Goal: Information Seeking & Learning: Learn about a topic

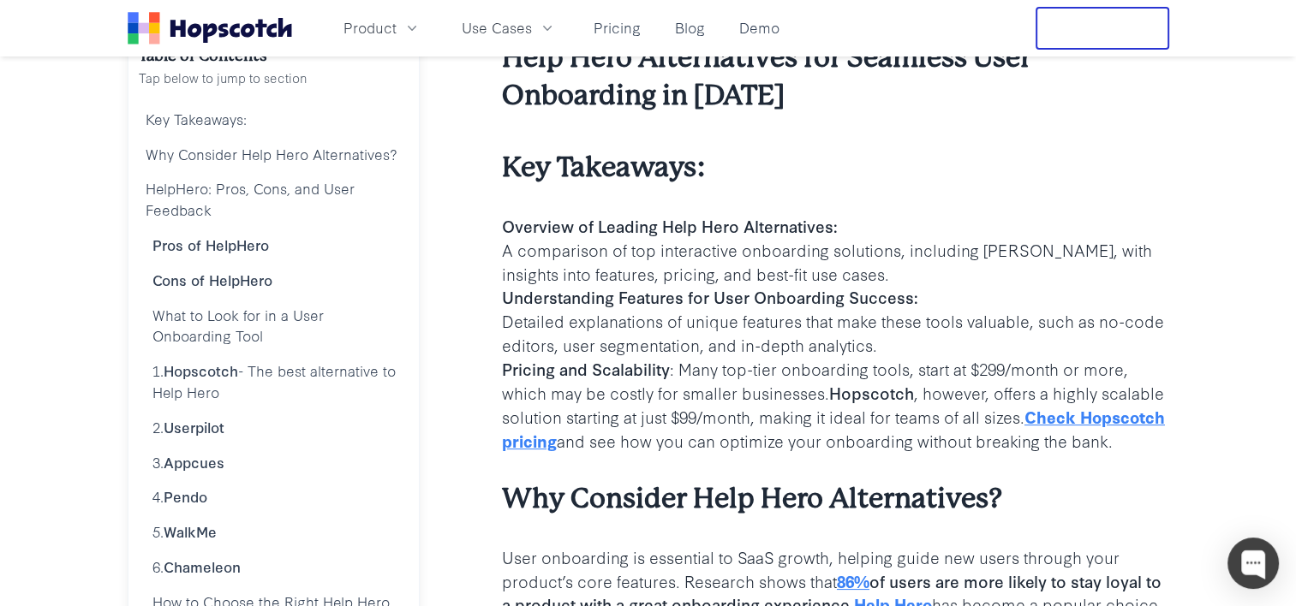
scroll to position [428, 0]
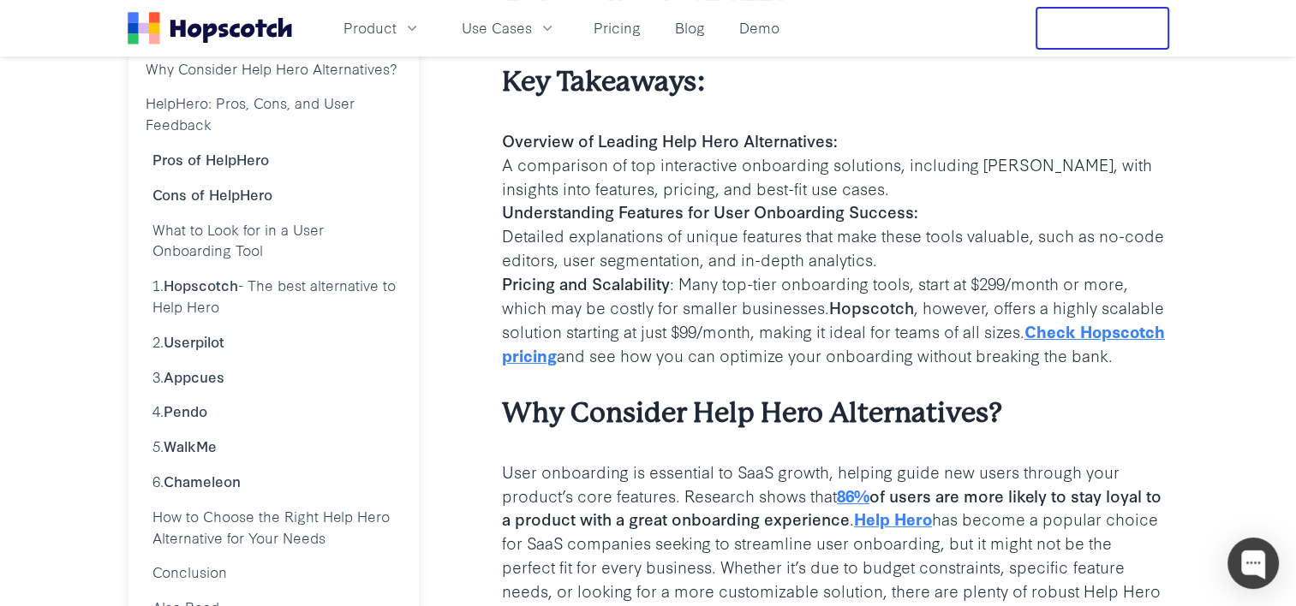
click at [586, 353] on b "Check Hopscotch pricing" at bounding box center [833, 342] width 663 height 47
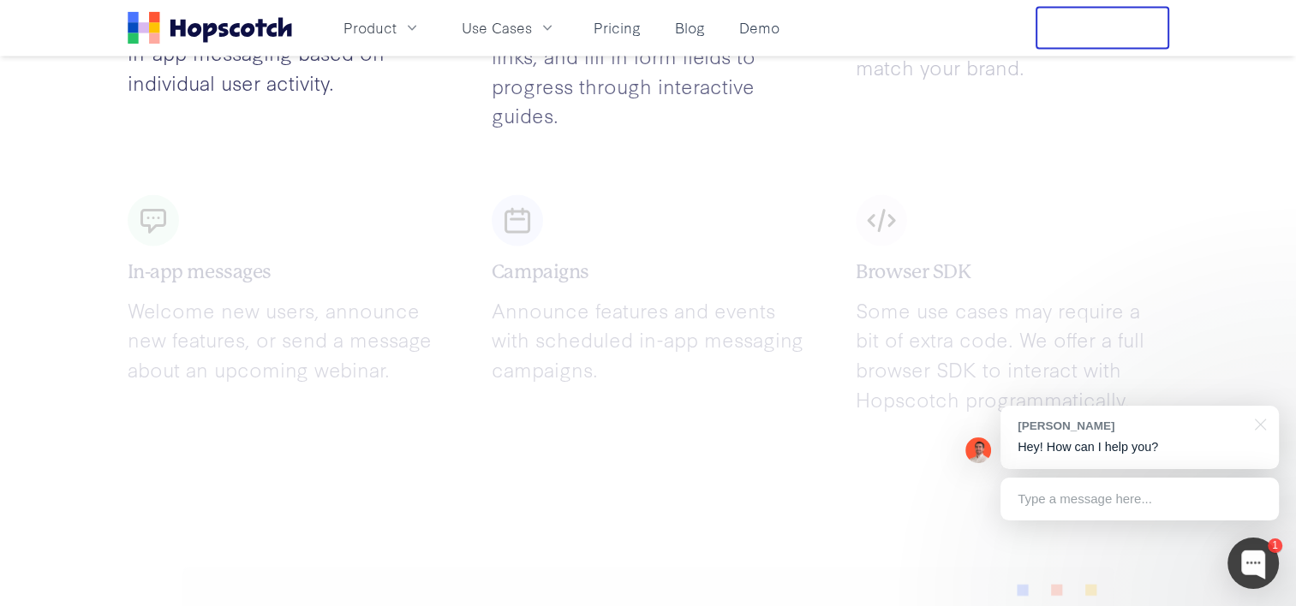
scroll to position [3939, 0]
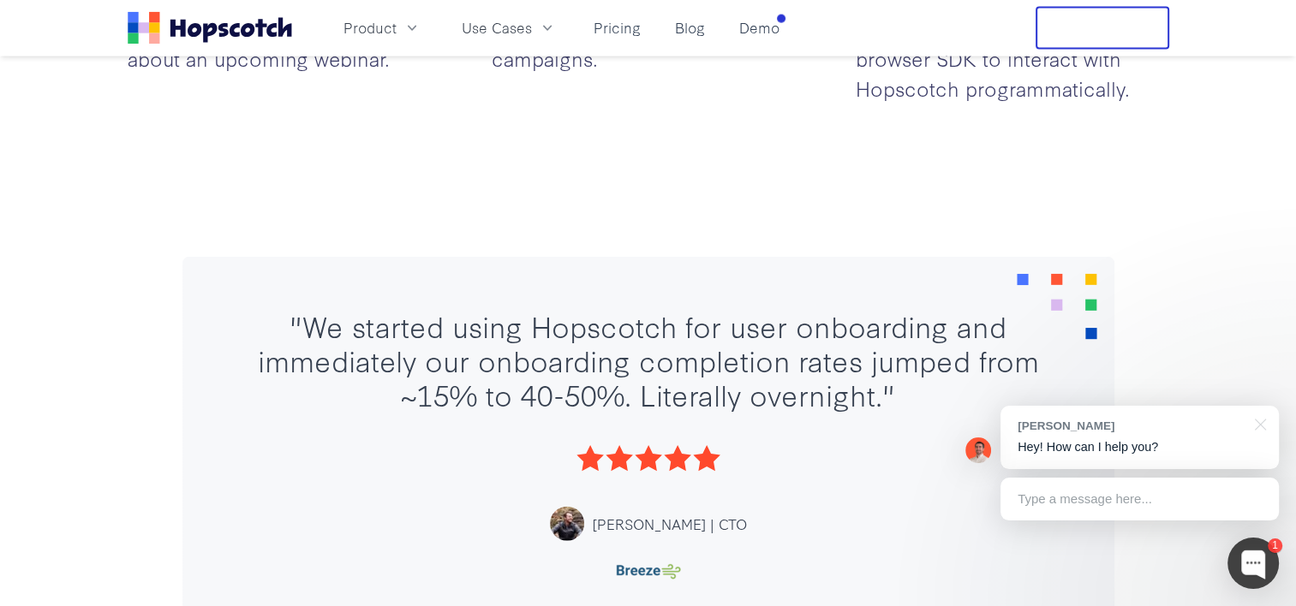
click at [242, 33] on icon "Home" at bounding box center [247, 30] width 14 height 14
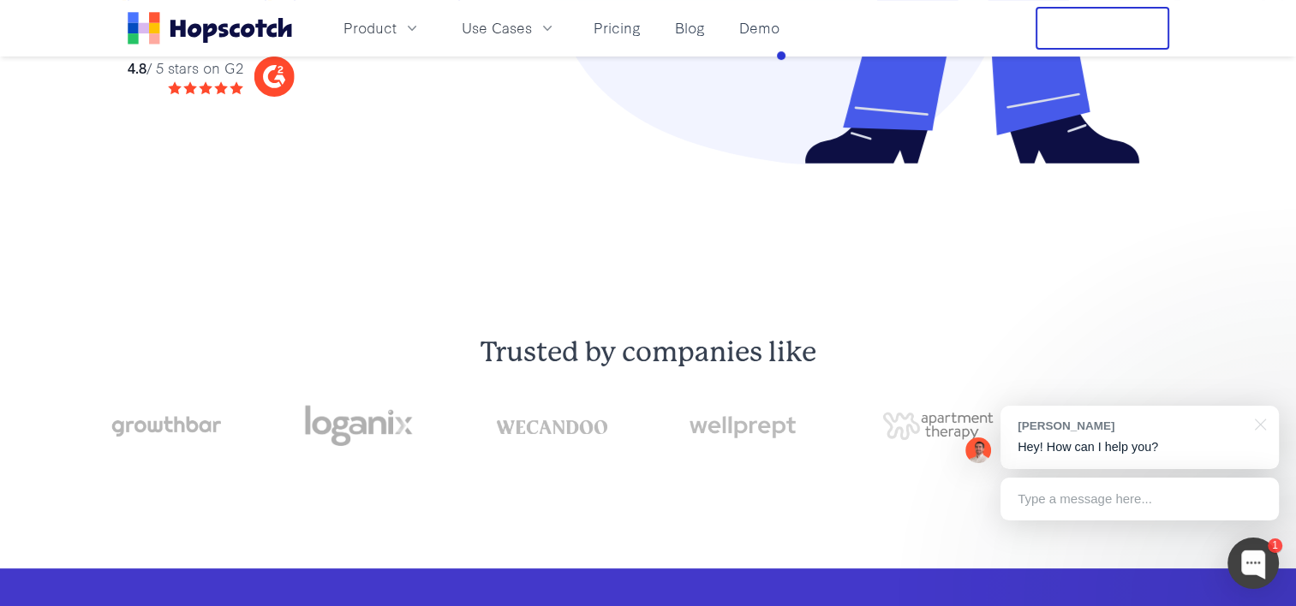
scroll to position [0, 0]
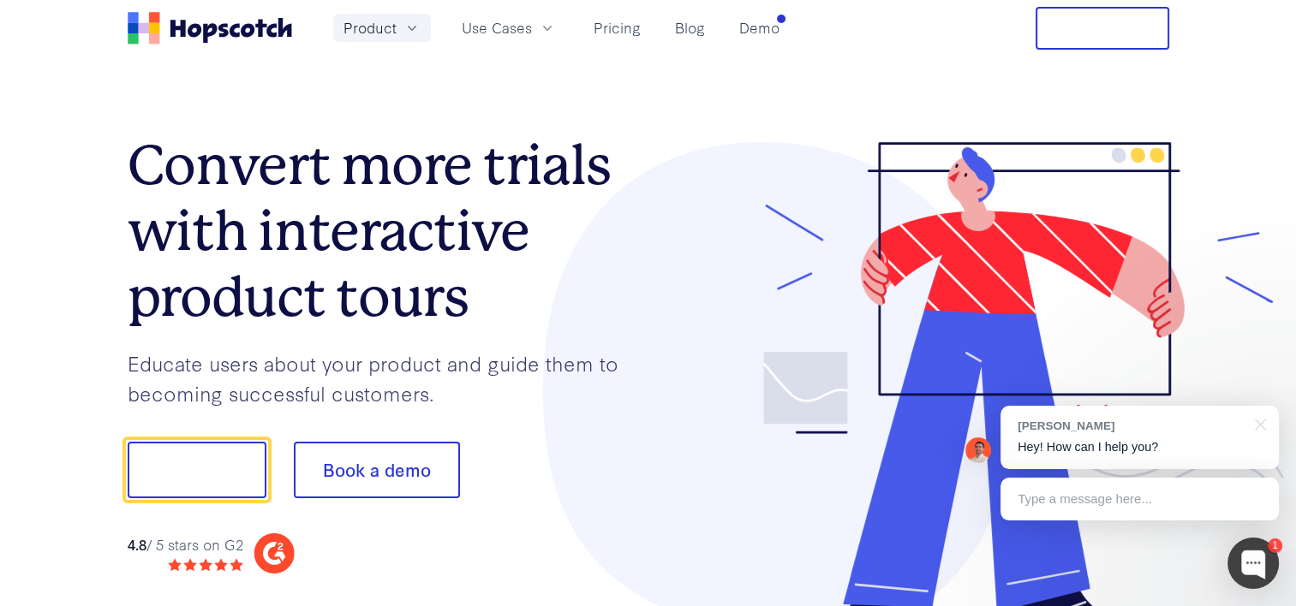
click at [407, 32] on icon "button" at bounding box center [411, 28] width 17 height 17
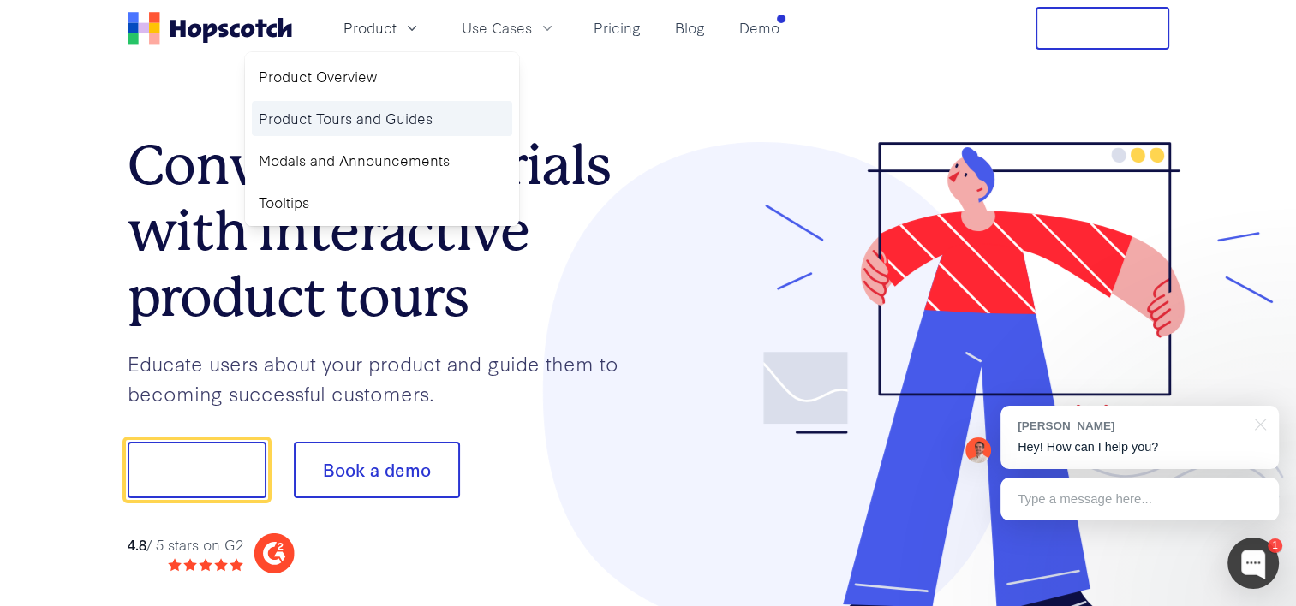
click at [355, 113] on link "Product Tours and Guides" at bounding box center [382, 118] width 260 height 35
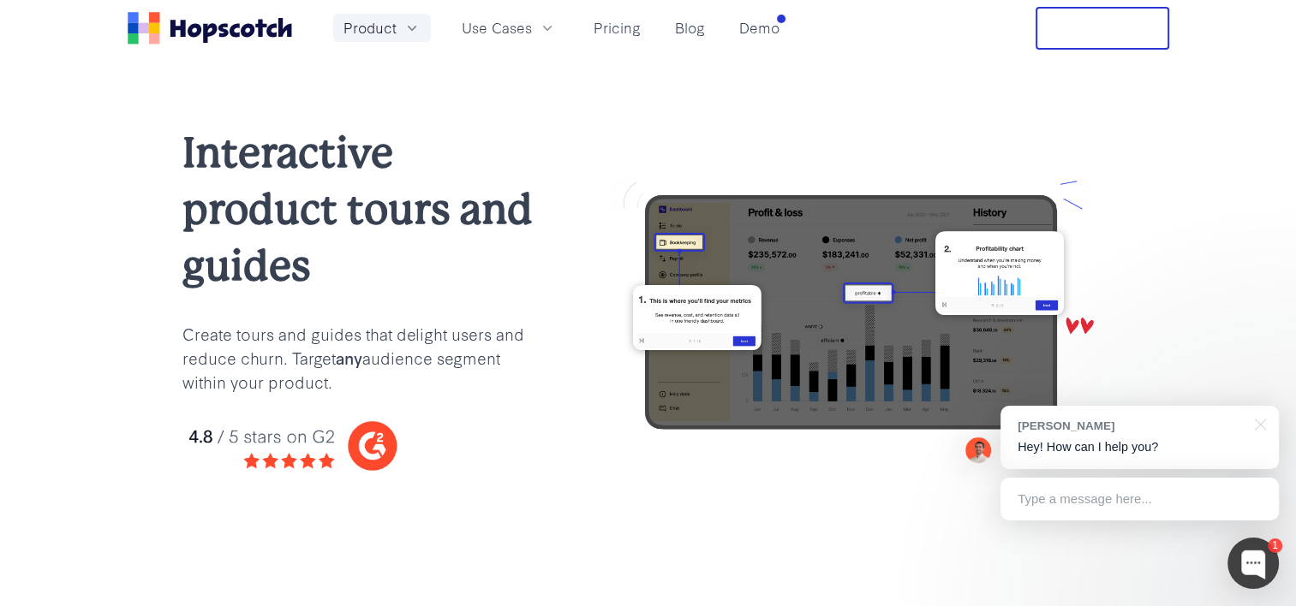
click at [388, 24] on span "Product" at bounding box center [369, 27] width 53 height 21
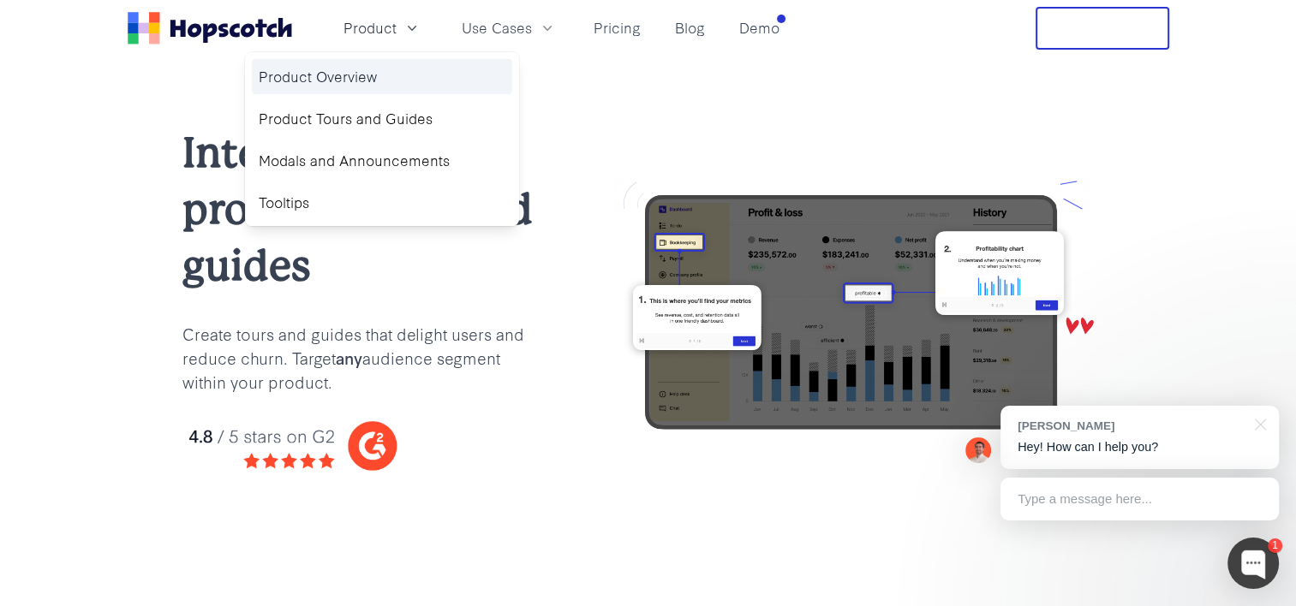
click at [337, 86] on link "Product Overview" at bounding box center [382, 76] width 260 height 35
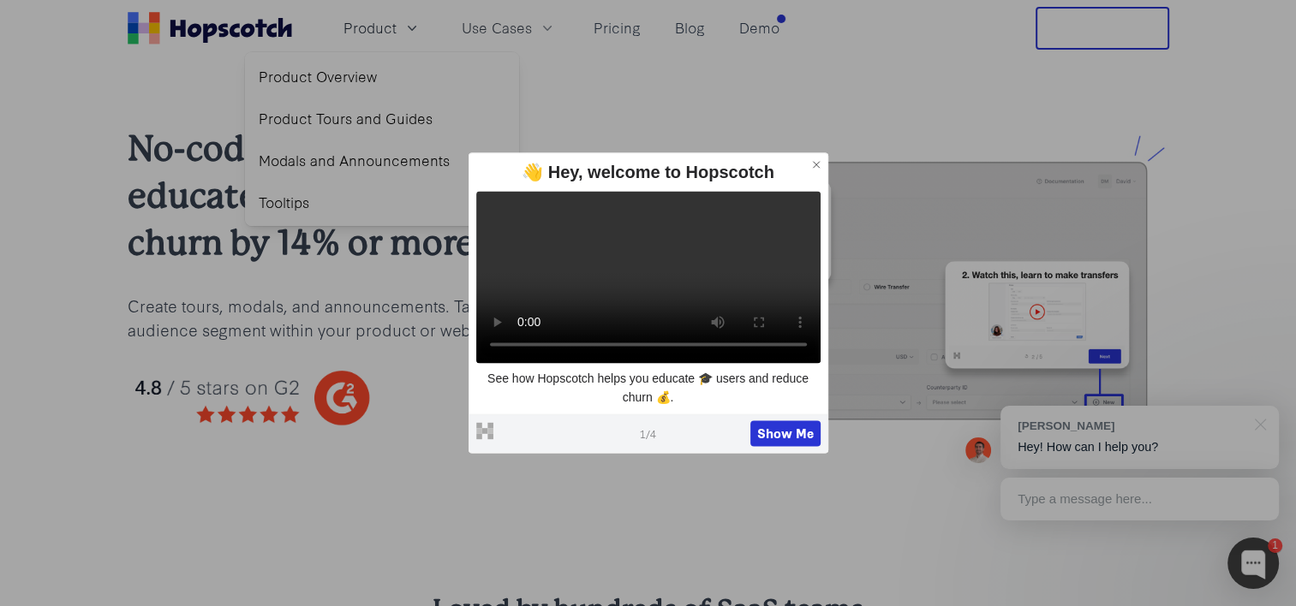
click at [812, 158] on icon at bounding box center [816, 164] width 12 height 12
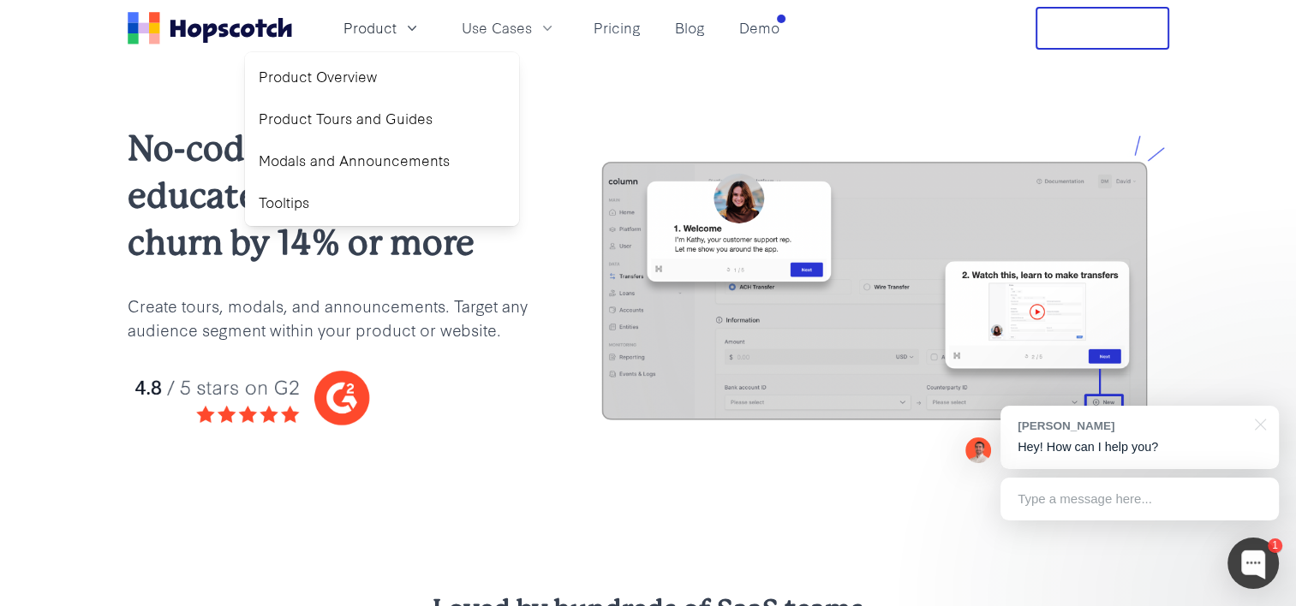
click at [438, 323] on p "Create tours, modals, and announcements. Target any audience segment within you…" at bounding box center [329, 318] width 402 height 48
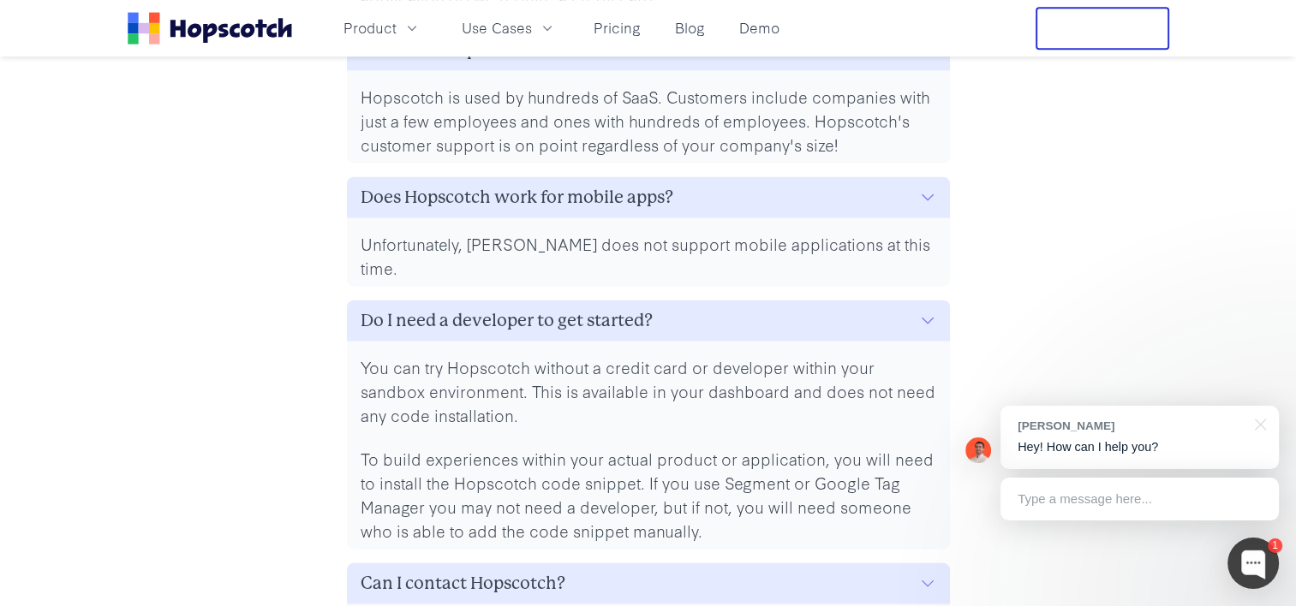
scroll to position [8049, 0]
